Goal: Information Seeking & Learning: Learn about a topic

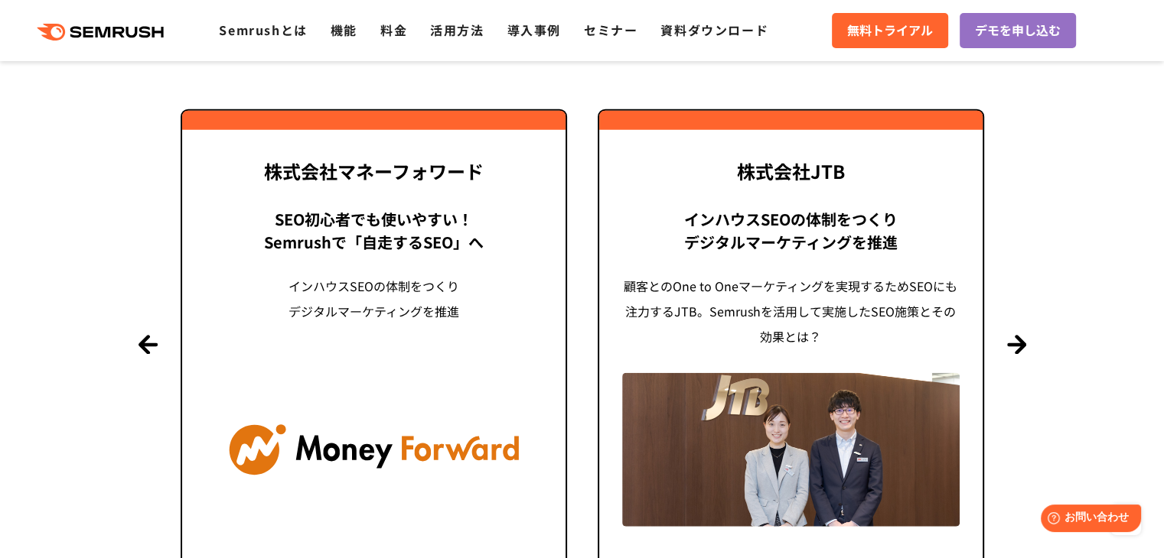
scroll to position [3703, 0]
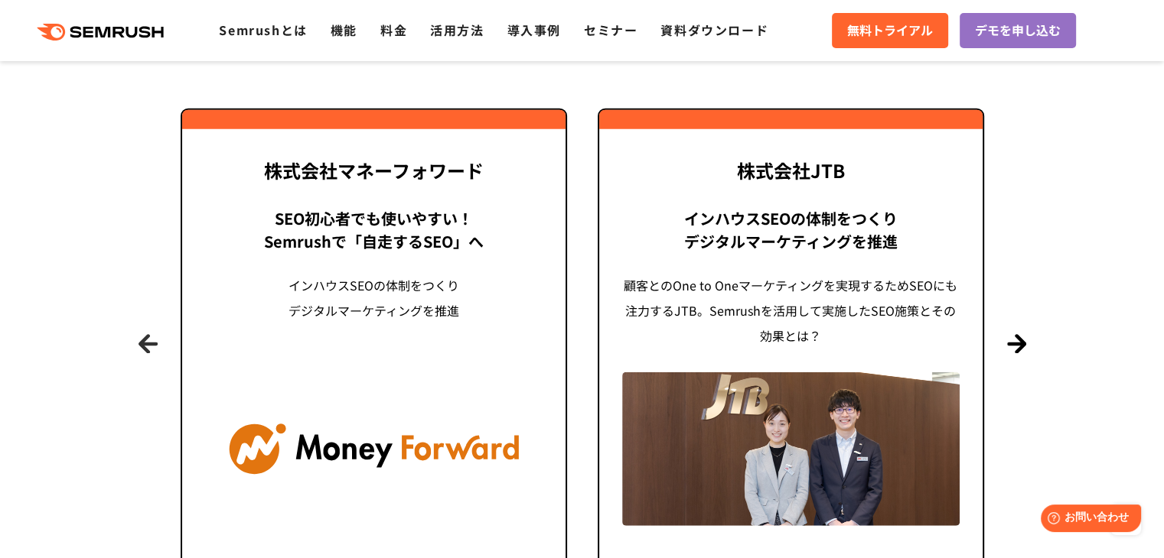
click at [141, 342] on button "Previous" at bounding box center [147, 343] width 19 height 19
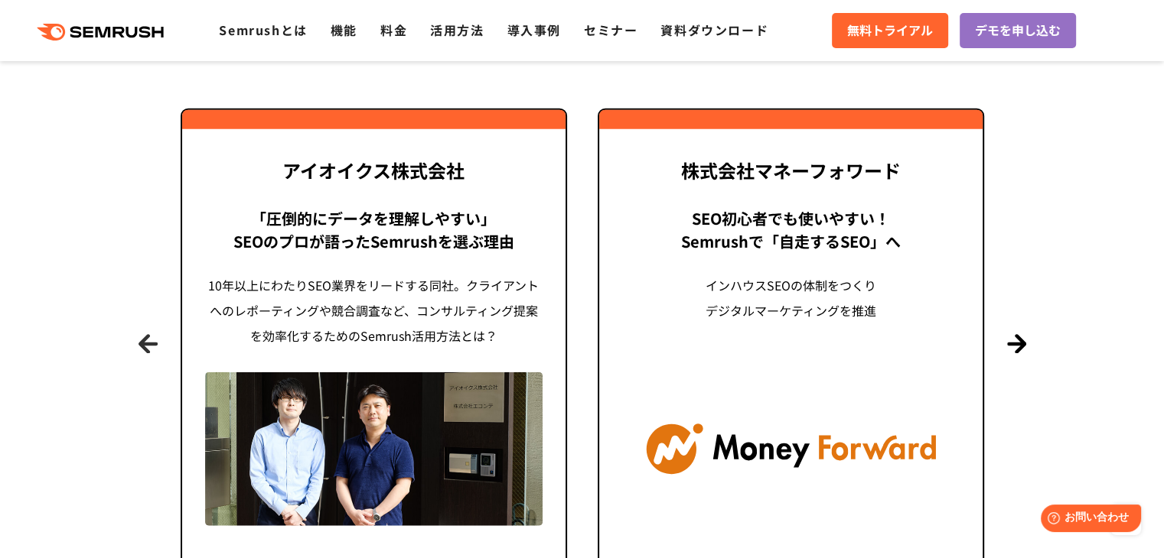
click at [141, 342] on button "Previous" at bounding box center [147, 343] width 19 height 19
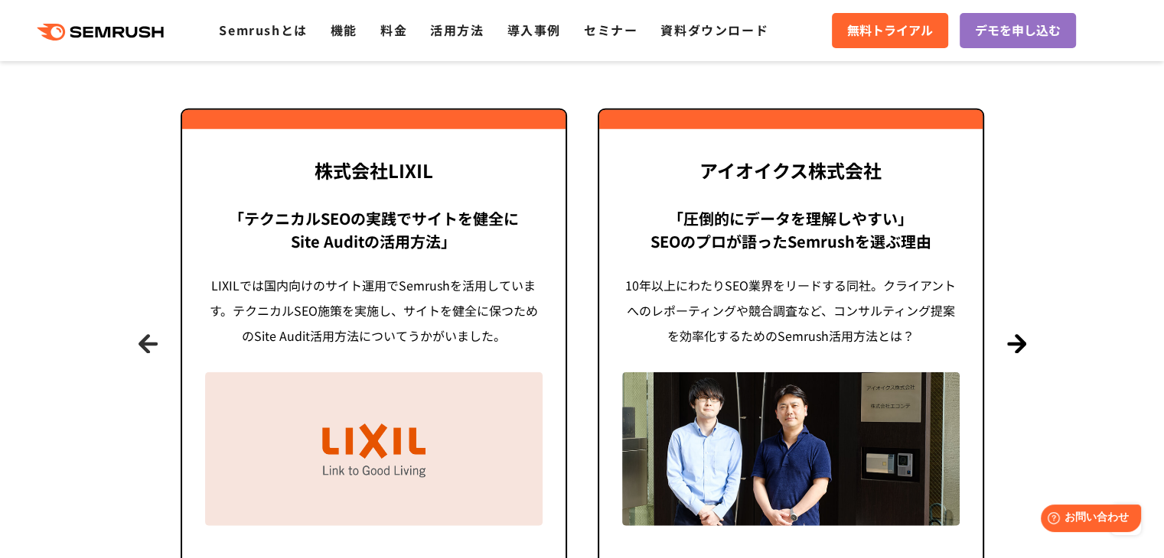
click at [141, 342] on button "Previous" at bounding box center [147, 343] width 19 height 19
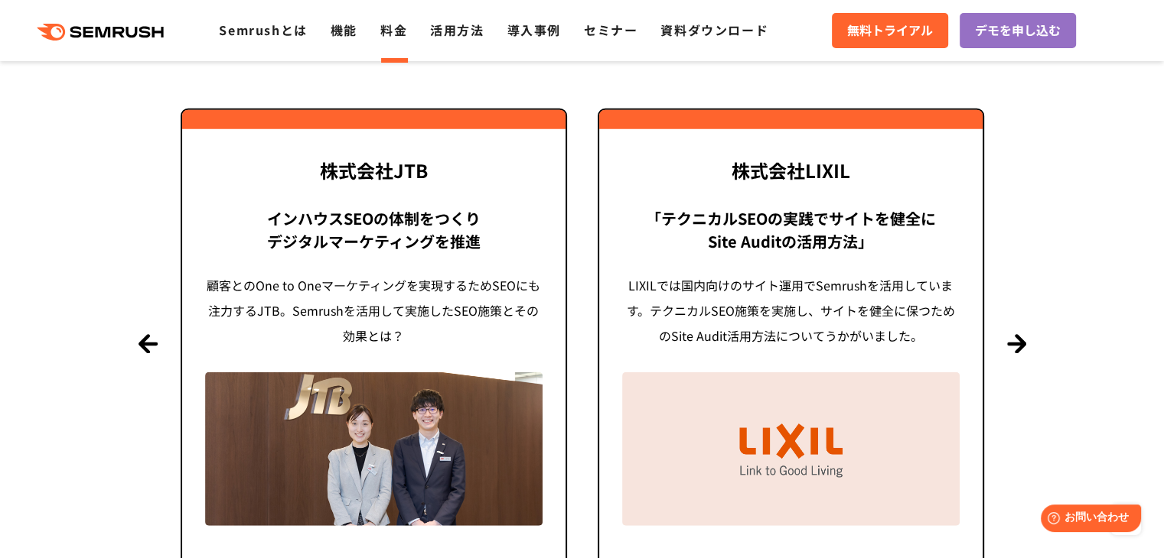
click at [394, 31] on link "料金" at bounding box center [393, 30] width 27 height 18
